Goal: Task Accomplishment & Management: Manage account settings

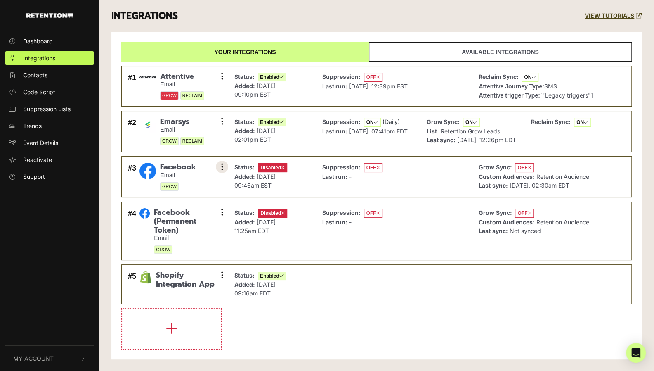
click at [223, 171] on icon at bounding box center [222, 167] width 2 height 8
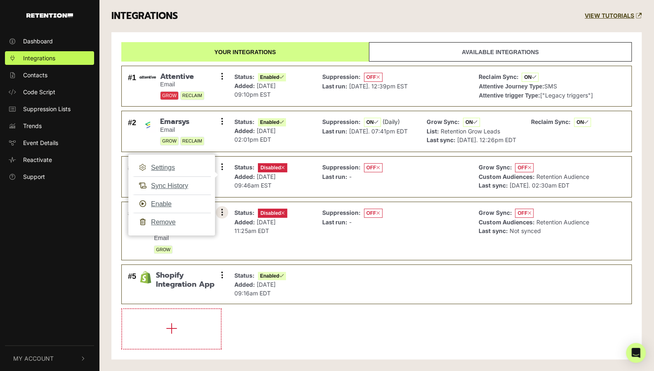
click at [223, 216] on icon at bounding box center [222, 212] width 2 height 8
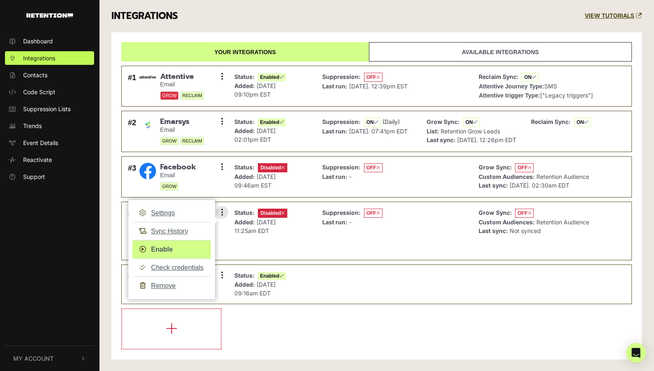
click at [162, 254] on link "Enable" at bounding box center [172, 249] width 78 height 19
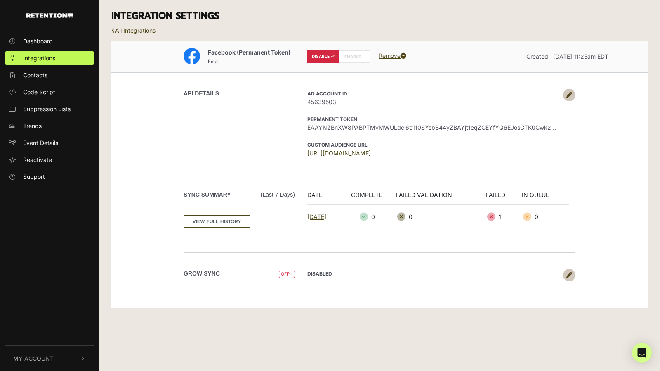
click at [354, 55] on label "ENABLE" at bounding box center [355, 56] width 32 height 12
radio input "false"
radio input "true"
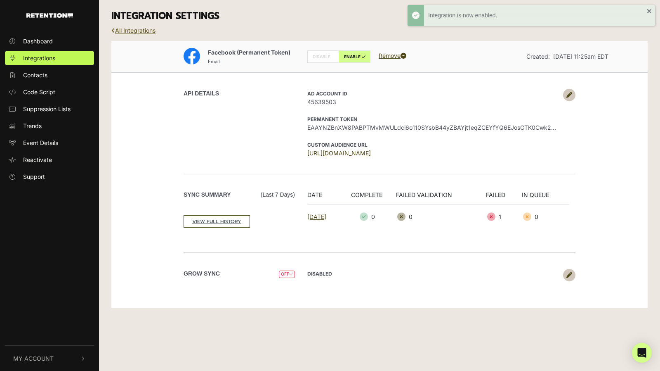
click at [145, 28] on link "All Integrations" at bounding box center [133, 30] width 44 height 7
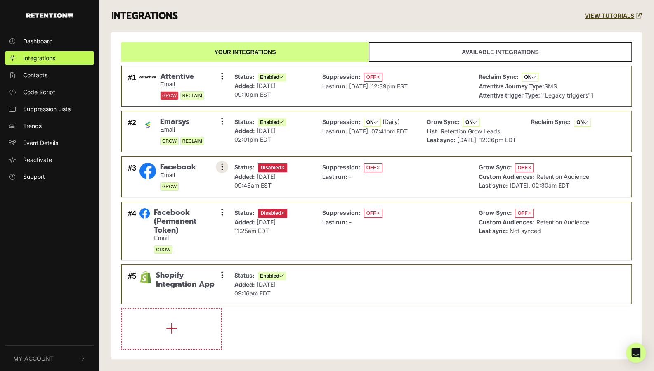
click at [223, 171] on icon at bounding box center [222, 167] width 2 height 8
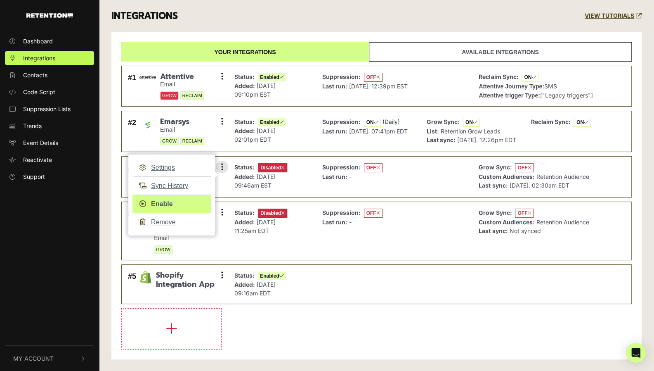
click at [174, 211] on link "Enable" at bounding box center [172, 203] width 78 height 19
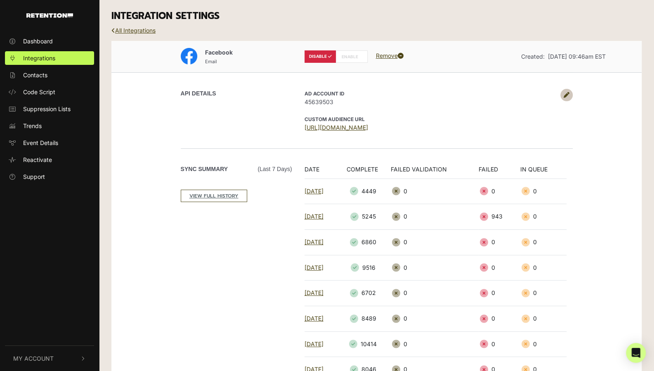
click at [356, 55] on label "ENABLE" at bounding box center [352, 56] width 32 height 12
radio input "false"
radio input "true"
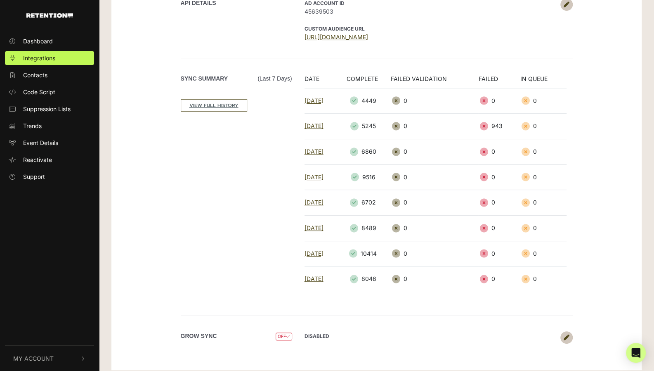
scroll to position [93, 0]
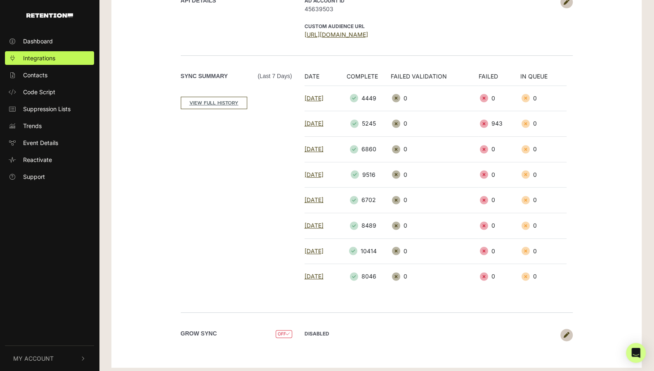
click at [564, 332] on icon at bounding box center [567, 335] width 6 height 6
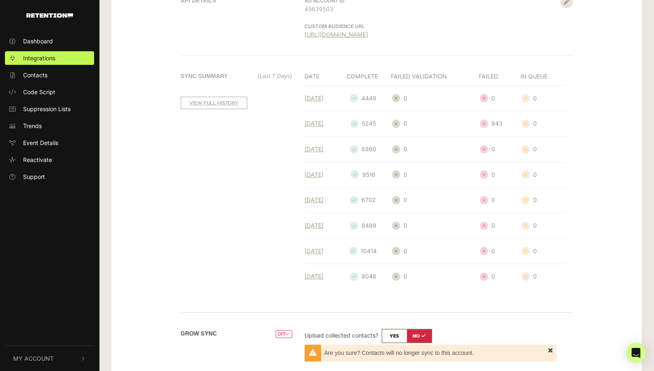
click at [400, 329] on input "checkbox" at bounding box center [407, 336] width 50 height 14
checkbox input "true"
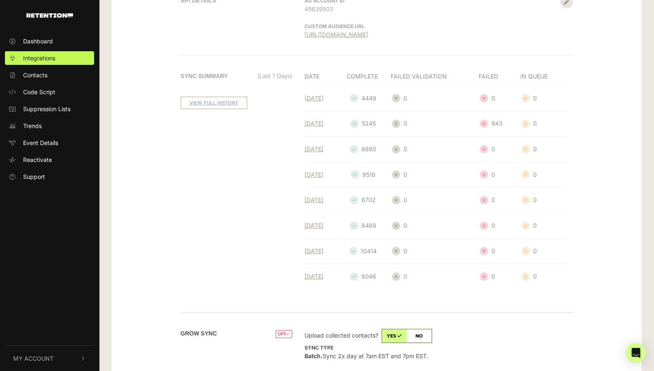
scroll to position [143, 0]
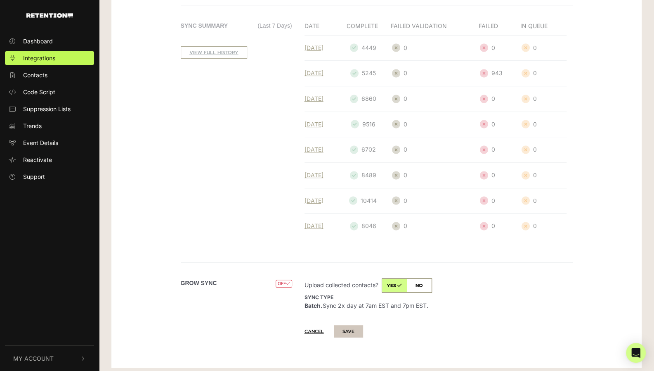
click at [353, 325] on button "SAVE" at bounding box center [348, 331] width 29 height 12
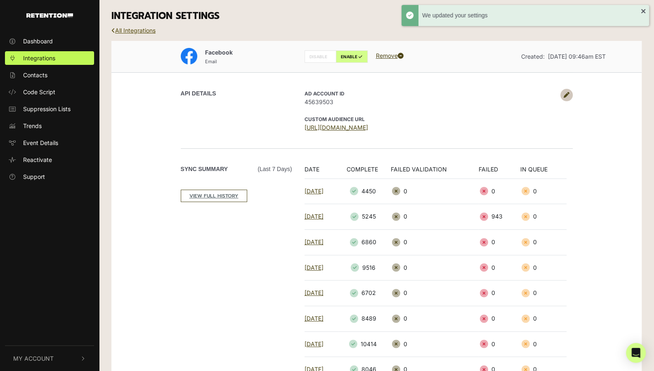
click at [137, 29] on link "All Integrations" at bounding box center [133, 30] width 44 height 7
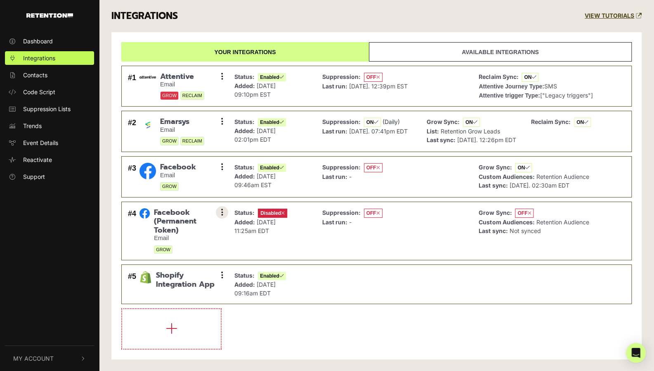
click at [221, 216] on icon at bounding box center [222, 212] width 2 height 8
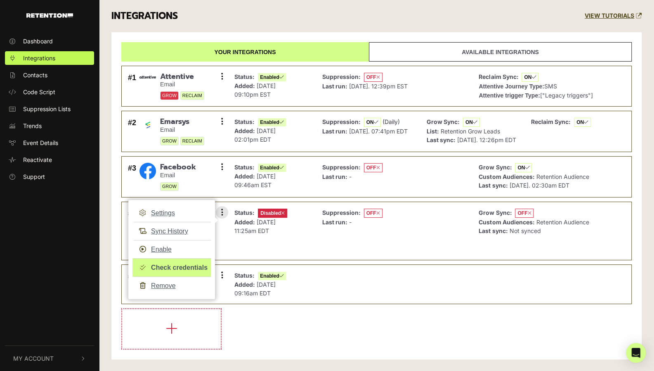
click at [175, 270] on link "Check credentials" at bounding box center [172, 267] width 78 height 19
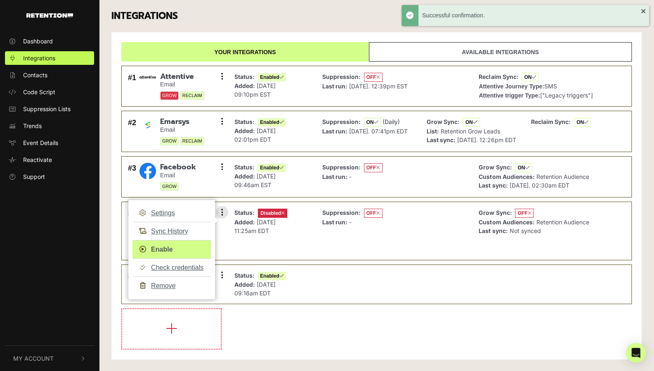
click at [162, 251] on link "Enable" at bounding box center [172, 249] width 78 height 19
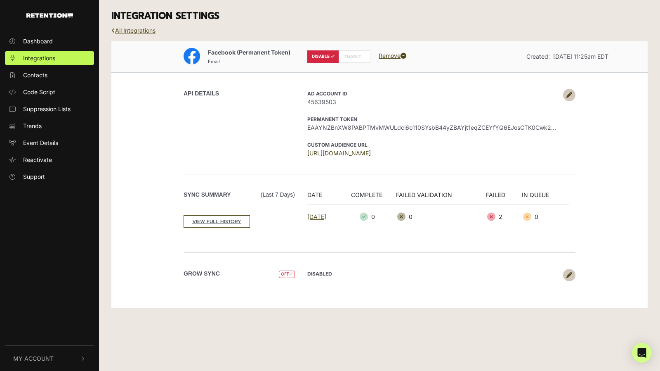
click at [353, 57] on label "ENABLE" at bounding box center [355, 56] width 32 height 12
radio input "false"
radio input "true"
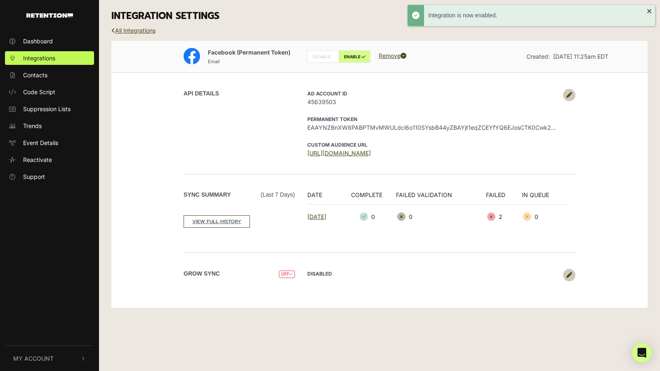
click at [566, 275] on link at bounding box center [569, 275] width 12 height 12
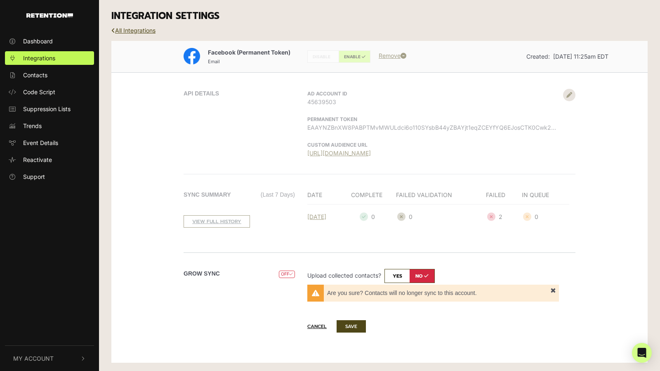
click at [396, 273] on input "checkbox" at bounding box center [410, 276] width 50 height 14
checkbox input "true"
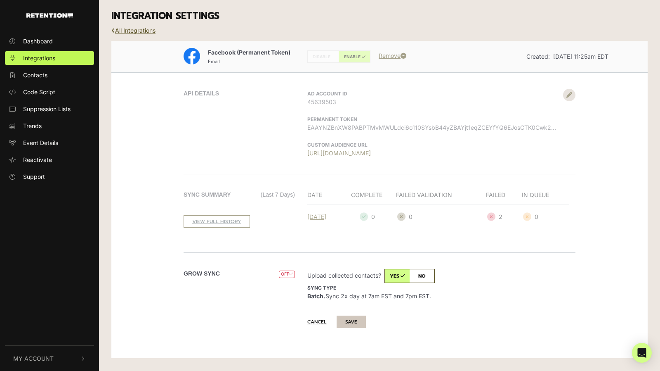
click at [353, 320] on button "SAVE" at bounding box center [351, 321] width 29 height 12
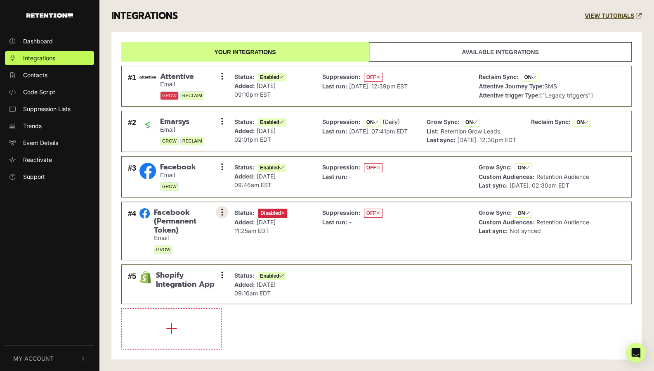
click at [220, 218] on button at bounding box center [222, 212] width 12 height 12
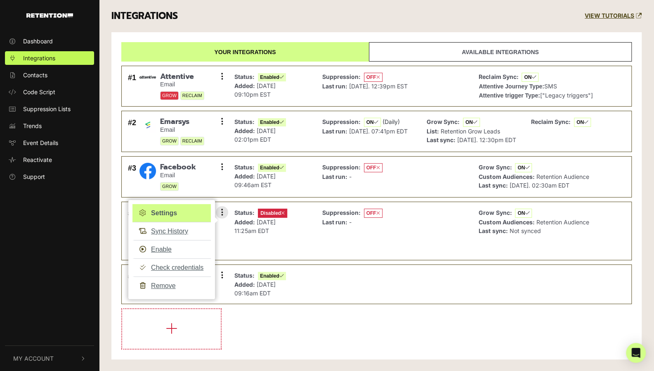
click at [159, 219] on link "Settings" at bounding box center [172, 213] width 78 height 18
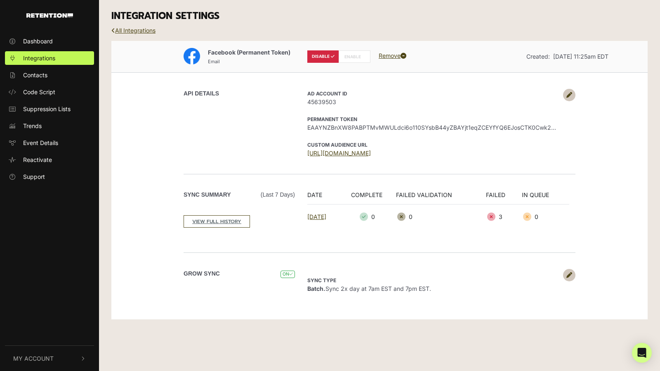
click at [352, 57] on label "ENABLE" at bounding box center [355, 56] width 32 height 12
radio input "false"
radio input "true"
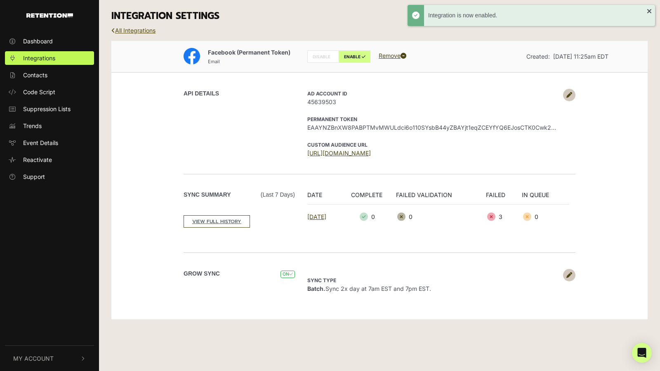
click at [125, 29] on link "All Integrations" at bounding box center [133, 30] width 44 height 7
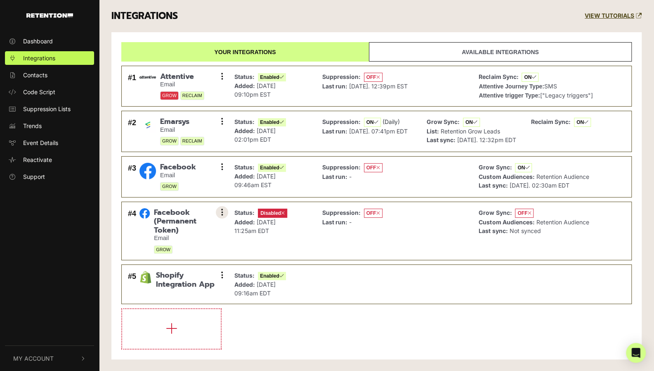
click at [225, 215] on button at bounding box center [222, 212] width 12 height 12
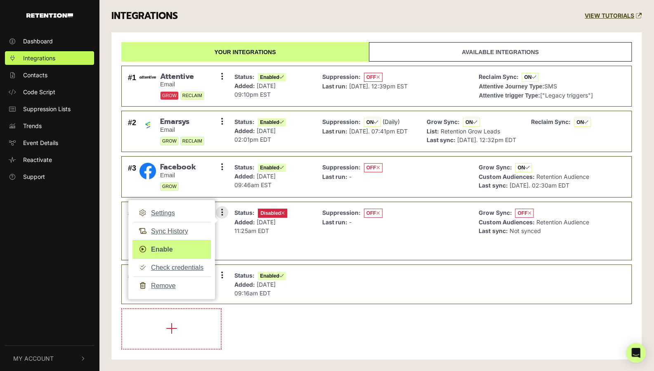
click at [165, 256] on link "Enable" at bounding box center [172, 249] width 78 height 19
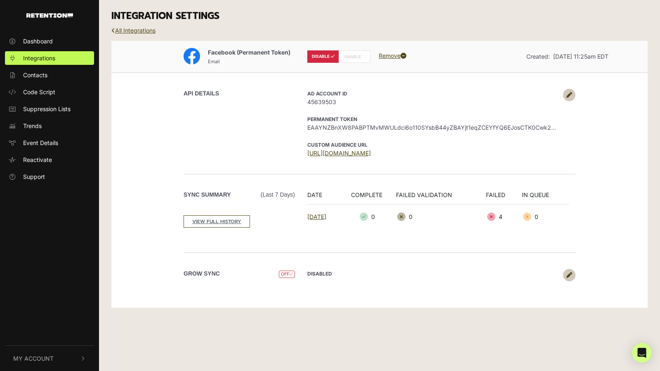
click at [360, 57] on label "ENABLE" at bounding box center [355, 56] width 32 height 12
radio input "false"
radio input "true"
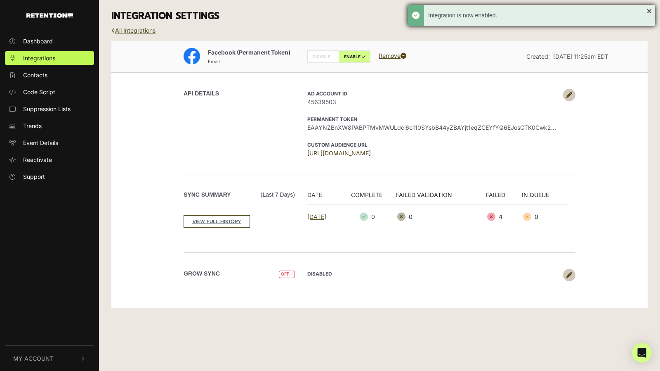
click at [649, 12] on div "Integration is now enabled." at bounding box center [532, 15] width 248 height 21
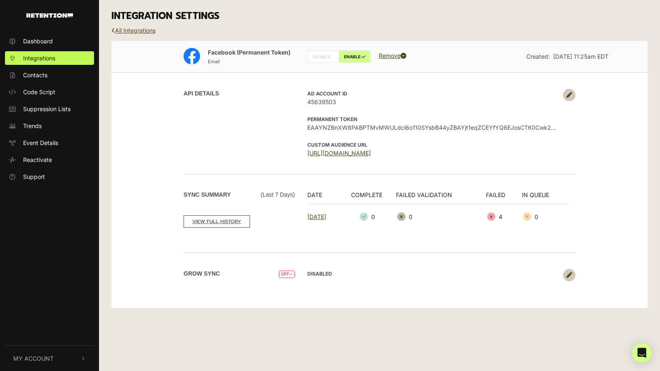
click at [125, 30] on link "All Integrations" at bounding box center [133, 30] width 44 height 7
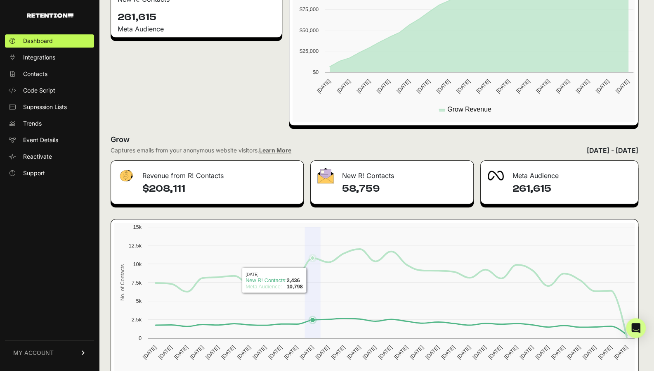
scroll to position [315, 0]
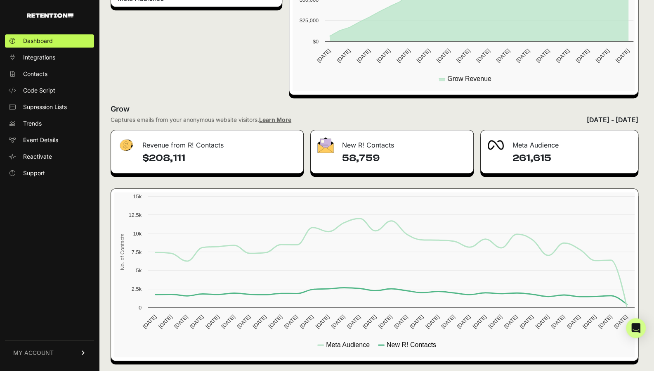
click at [510, 152] on div "261,615" at bounding box center [559, 162] width 157 height 21
click at [387, 152] on h4 "58,759" at bounding box center [404, 158] width 125 height 13
click at [39, 63] on link "Integrations" at bounding box center [49, 57] width 89 height 13
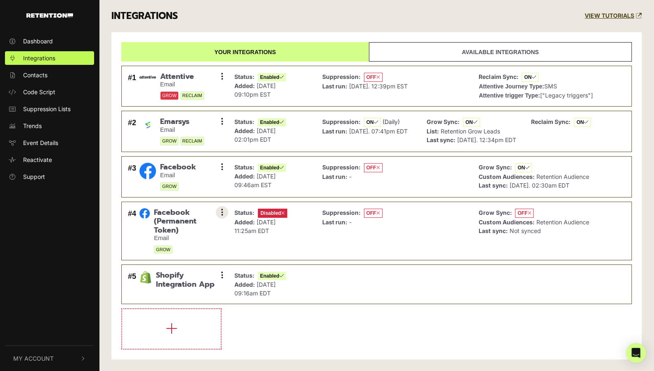
click at [221, 216] on icon at bounding box center [222, 212] width 2 height 8
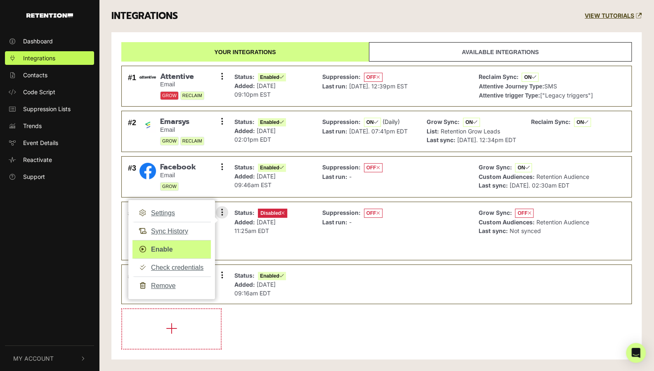
click at [162, 255] on link "Enable" at bounding box center [172, 249] width 78 height 19
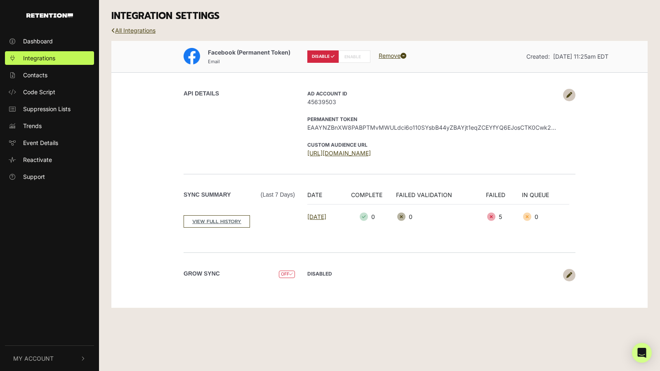
click at [361, 60] on label "ENABLE" at bounding box center [355, 56] width 32 height 12
radio input "false"
radio input "true"
click at [567, 276] on icon at bounding box center [570, 275] width 6 height 6
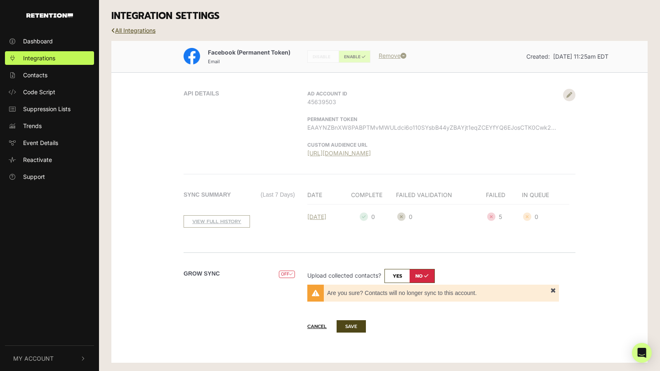
click at [400, 277] on input "checkbox" at bounding box center [410, 276] width 50 height 14
checkbox input "true"
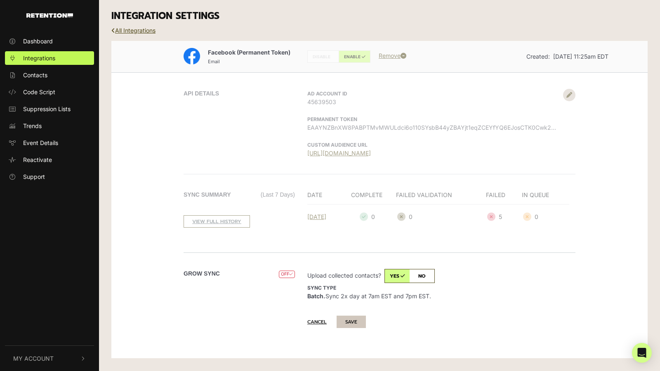
click at [360, 318] on button "SAVE" at bounding box center [351, 321] width 29 height 12
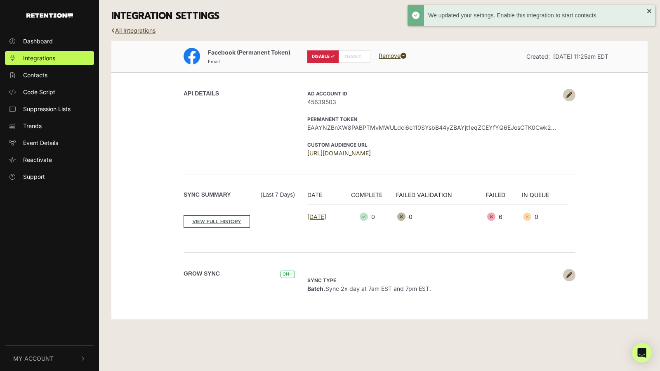
click at [349, 57] on label "ENABLE" at bounding box center [355, 56] width 32 height 12
radio input "false"
radio input "true"
click at [131, 32] on link "All Integrations" at bounding box center [133, 30] width 44 height 7
